Goal: Navigation & Orientation: Find specific page/section

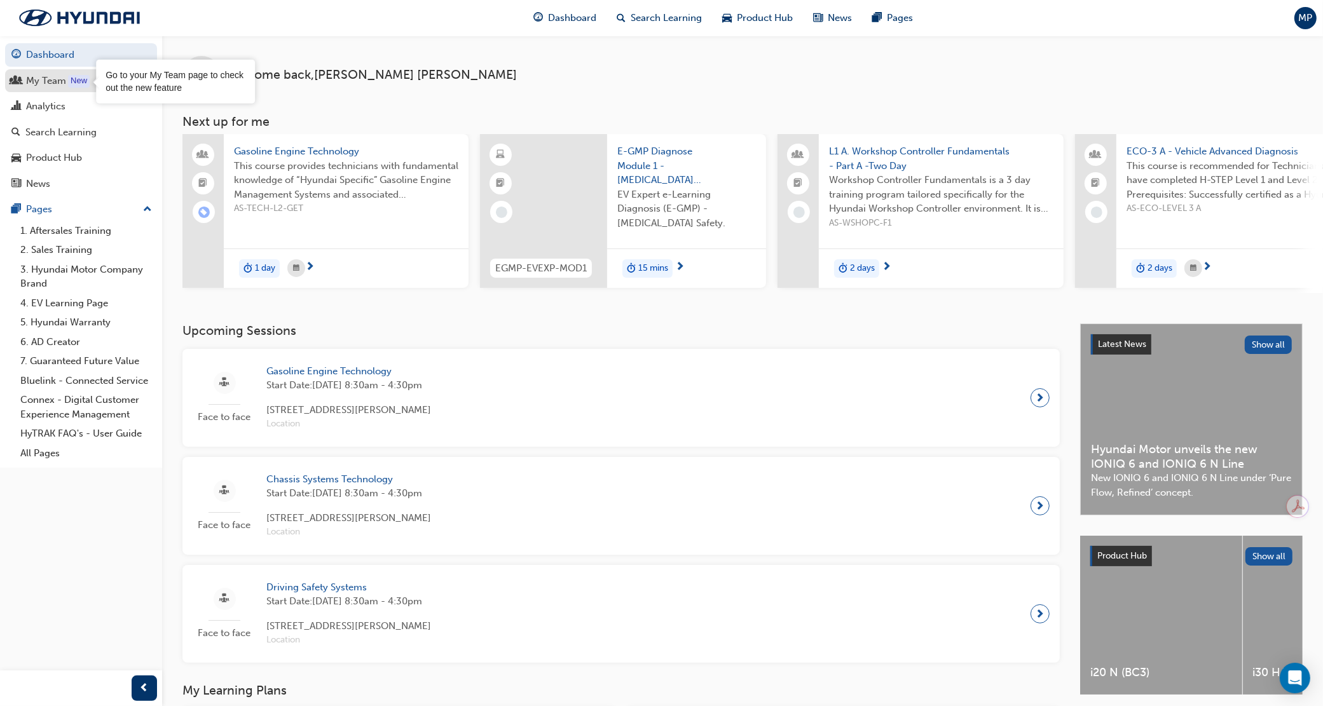
click at [62, 83] on div "My Team" at bounding box center [46, 81] width 40 height 15
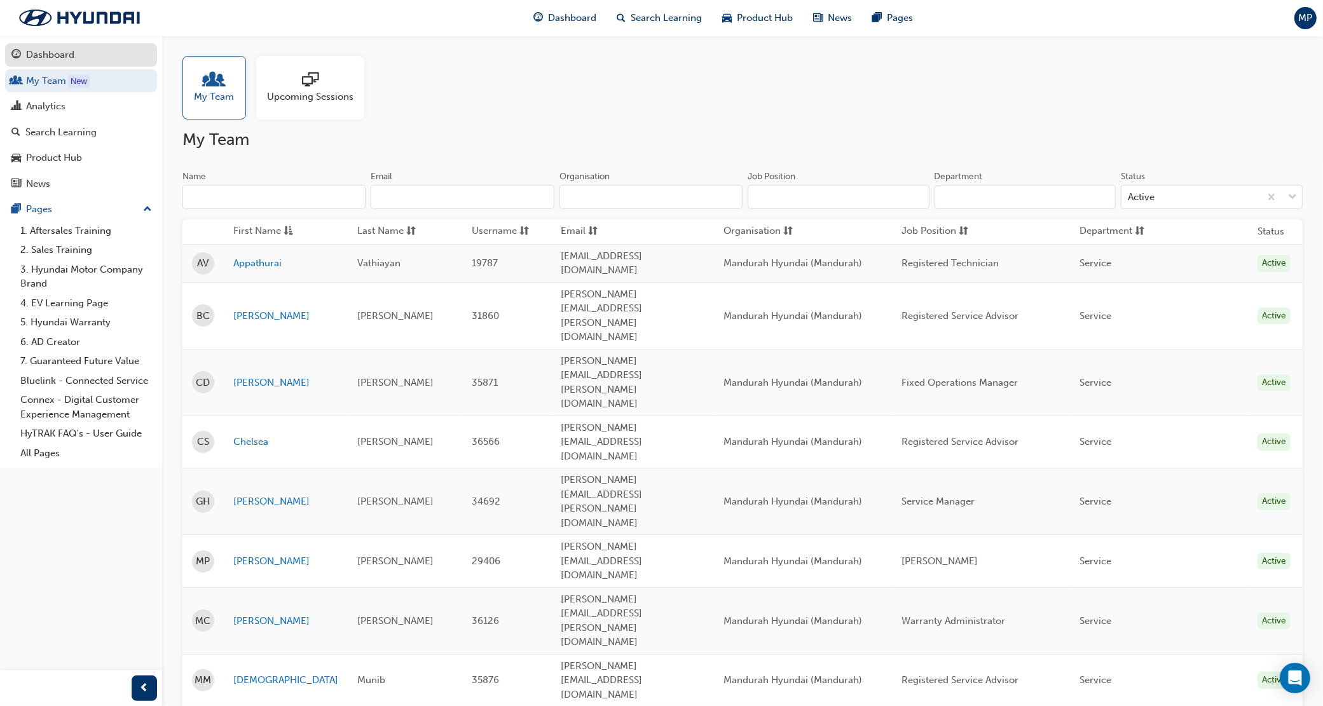
click at [99, 64] on link "Dashboard" at bounding box center [81, 55] width 152 height 24
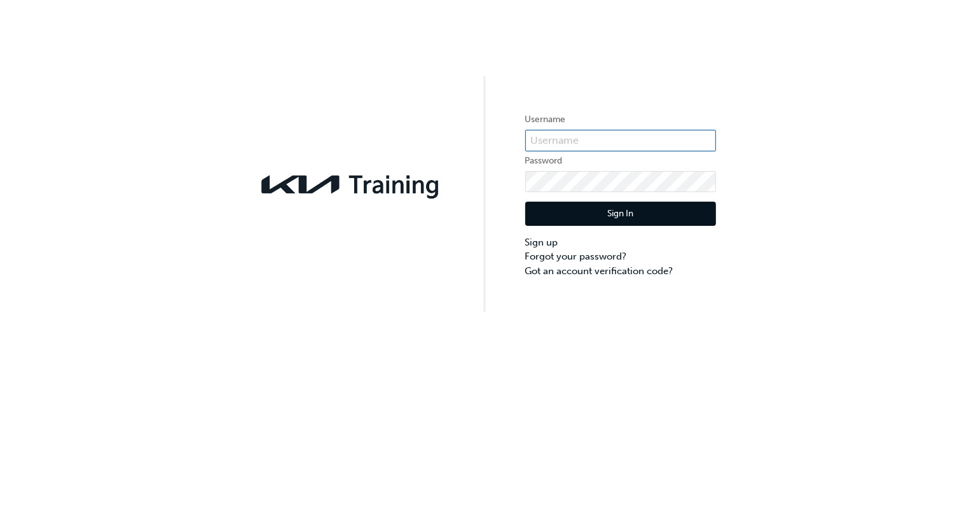
type input "Kau86181k8"
click at [593, 210] on button "Sign In" at bounding box center [620, 214] width 191 height 24
